Goal: Communication & Community: Answer question/provide support

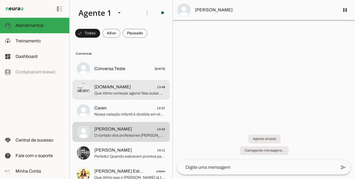
click at [130, 90] on span "[DOMAIN_NAME] 13:49" at bounding box center [129, 87] width 71 height 7
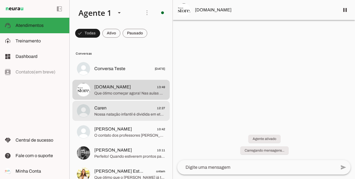
click at [126, 115] on span "Nossa natação infantil é dividida em etapas que acompanham o desenvolvimento da…" at bounding box center [129, 115] width 71 height 6
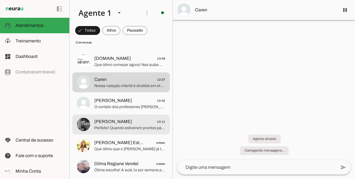
scroll to position [37, 0]
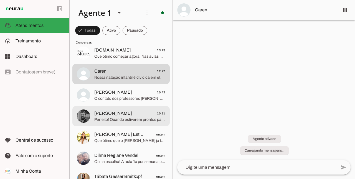
click at [121, 120] on span "Perfeito! Quando estiverem prontos para essa experiência, estaremos aqui para r…" at bounding box center [129, 120] width 71 height 6
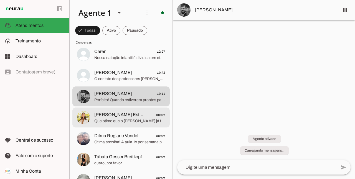
scroll to position [65, 0]
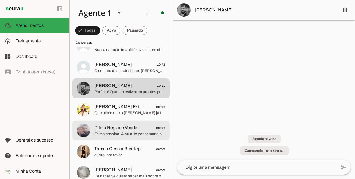
click at [132, 131] on span "Ótima escolha! A aula 1x por semana para a etapa Recordar, para a [PERSON_NAME]…" at bounding box center [129, 134] width 71 height 6
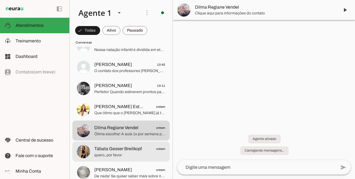
click at [120, 152] on span "Tábata Gesser Breitkopf" at bounding box center [117, 149] width 47 height 7
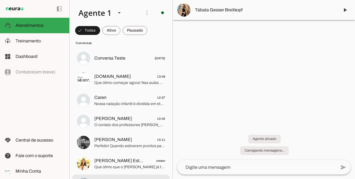
scroll to position [9, 0]
